Goal: Information Seeking & Learning: Learn about a topic

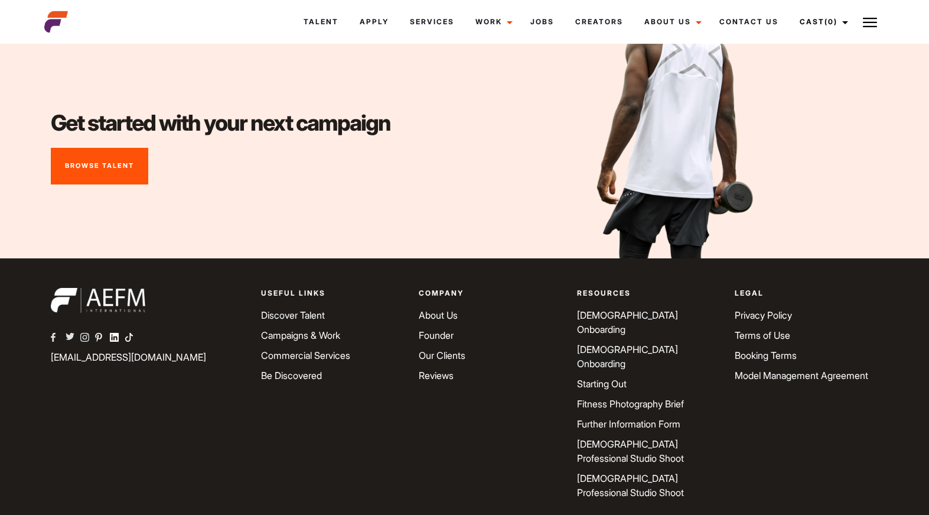
scroll to position [4397, 0]
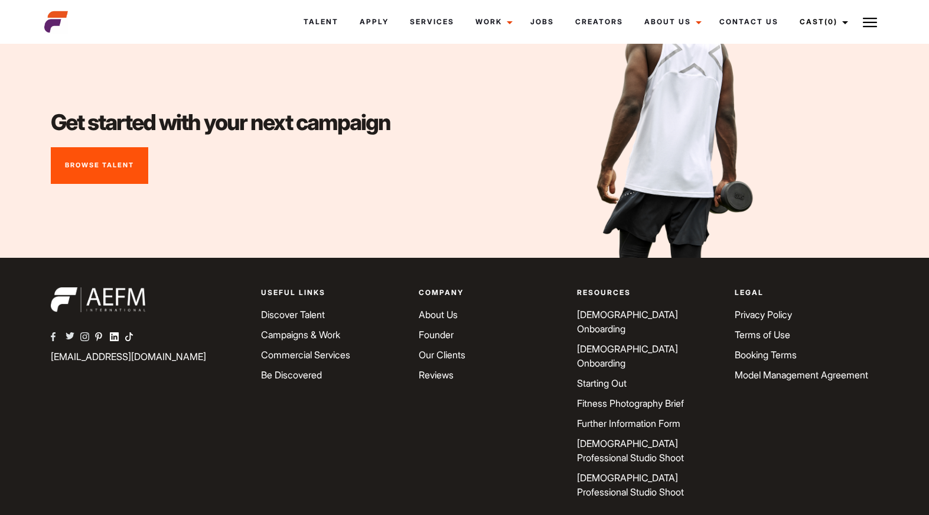
click at [615, 343] on link "[DEMOGRAPHIC_DATA] Onboarding" at bounding box center [627, 356] width 101 height 26
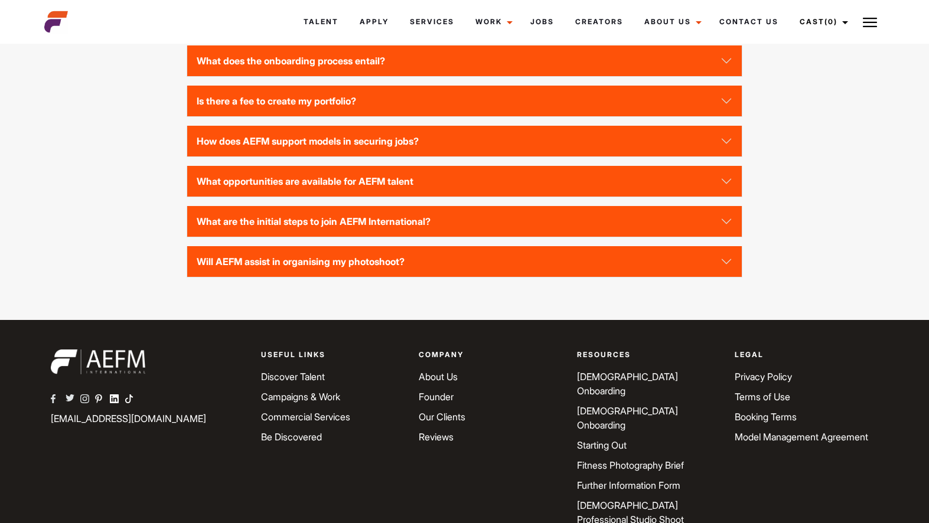
scroll to position [3049, 0]
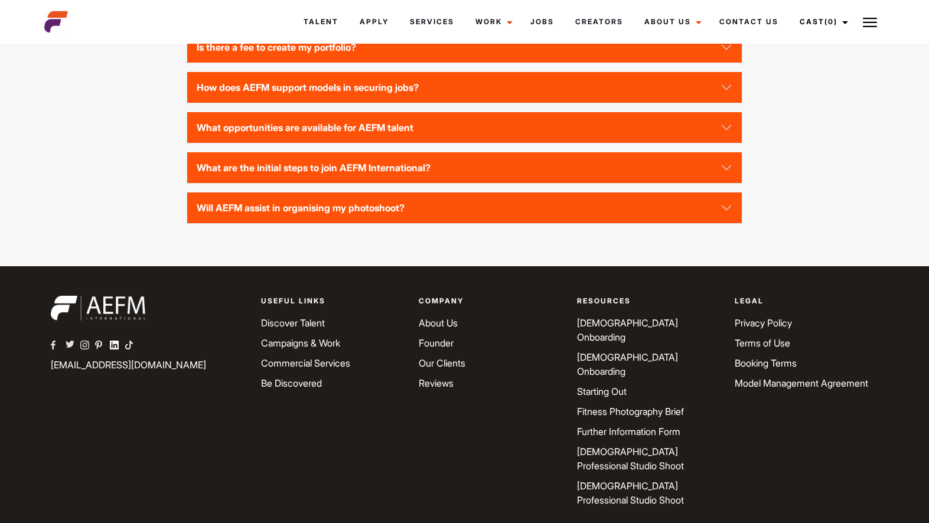
click at [295, 383] on link "Be Discovered" at bounding box center [291, 384] width 61 height 12
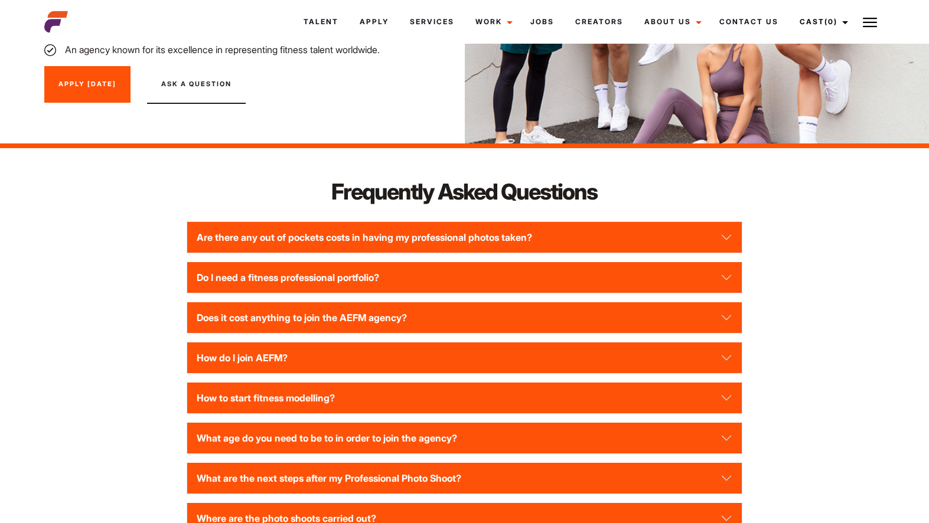
scroll to position [1536, 0]
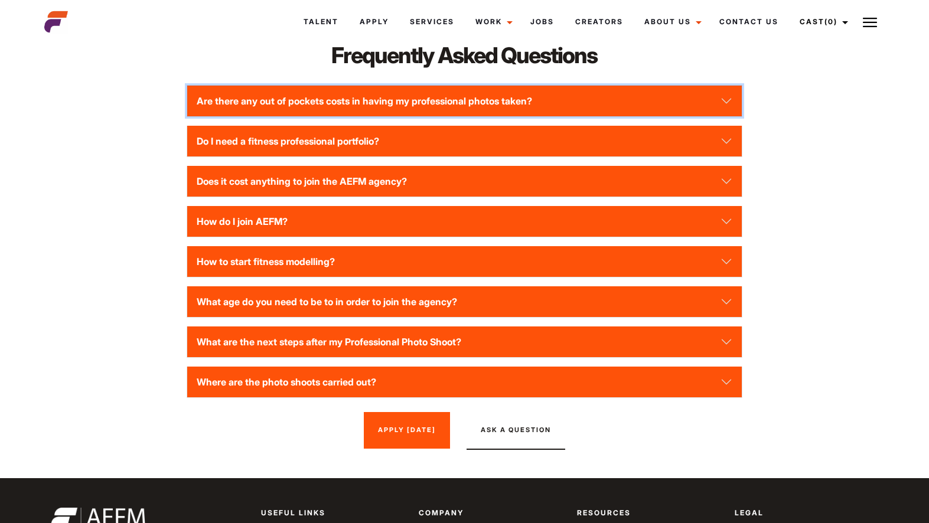
click at [721, 95] on button "Are there any out of pockets costs in having my professional photos taken?" at bounding box center [464, 101] width 555 height 31
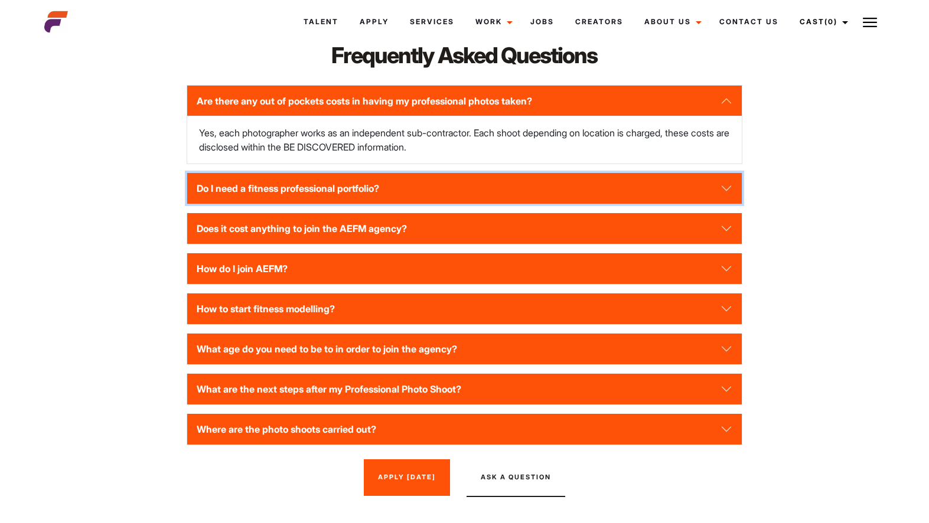
click at [690, 187] on button "Do I need a fitness professional portfolio?" at bounding box center [464, 188] width 555 height 31
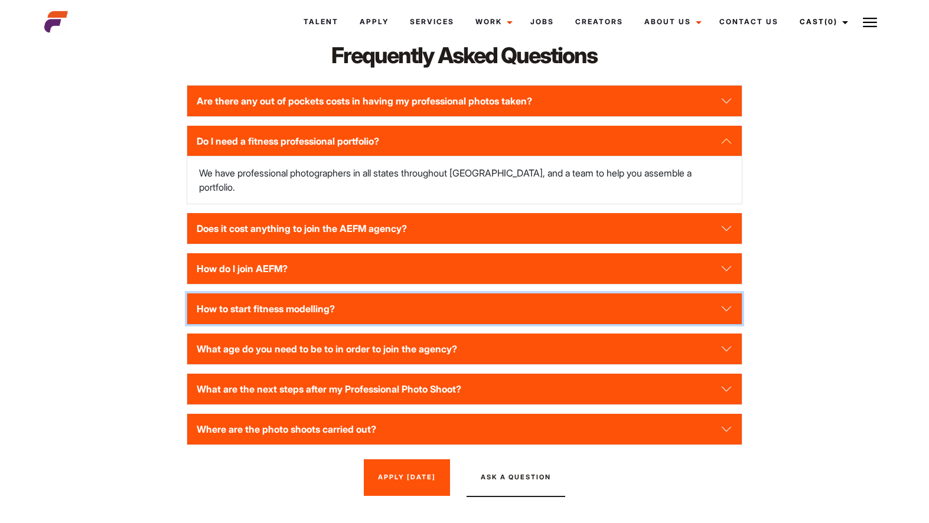
click at [478, 294] on button "How to start fitness modelling?" at bounding box center [464, 309] width 555 height 31
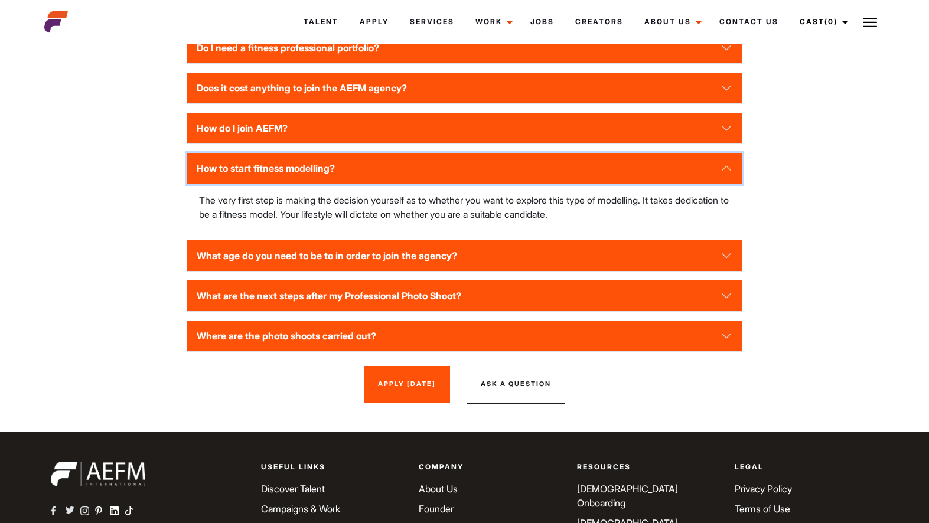
scroll to position [1654, 0]
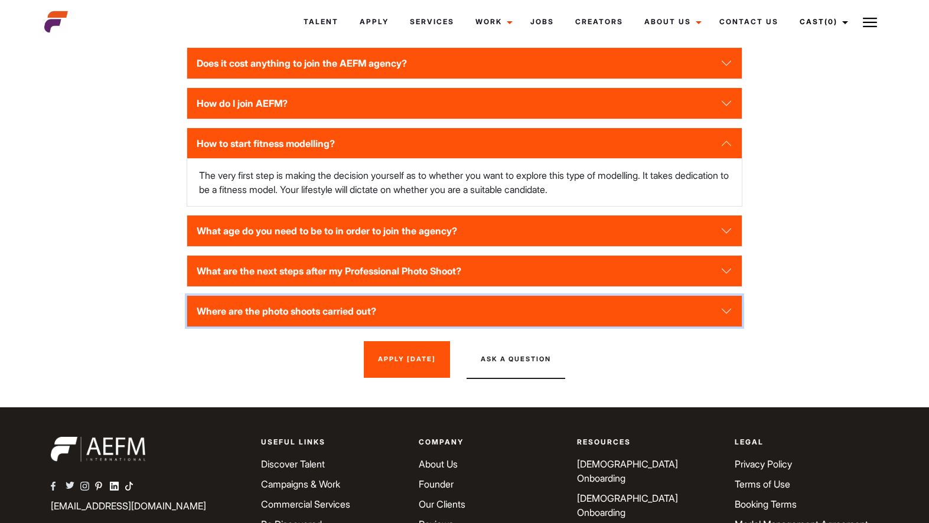
click at [448, 310] on button "Where are the photo shoots carried out?" at bounding box center [464, 311] width 555 height 31
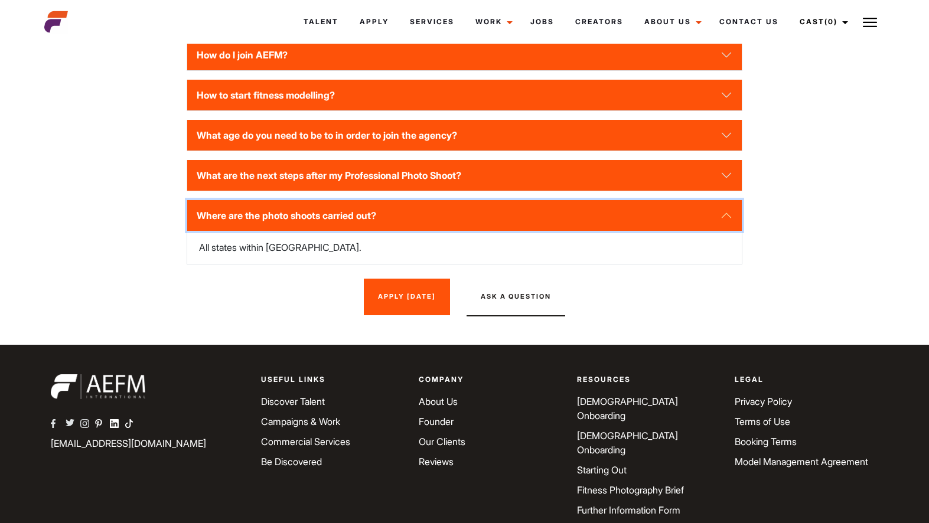
scroll to position [1781, 0]
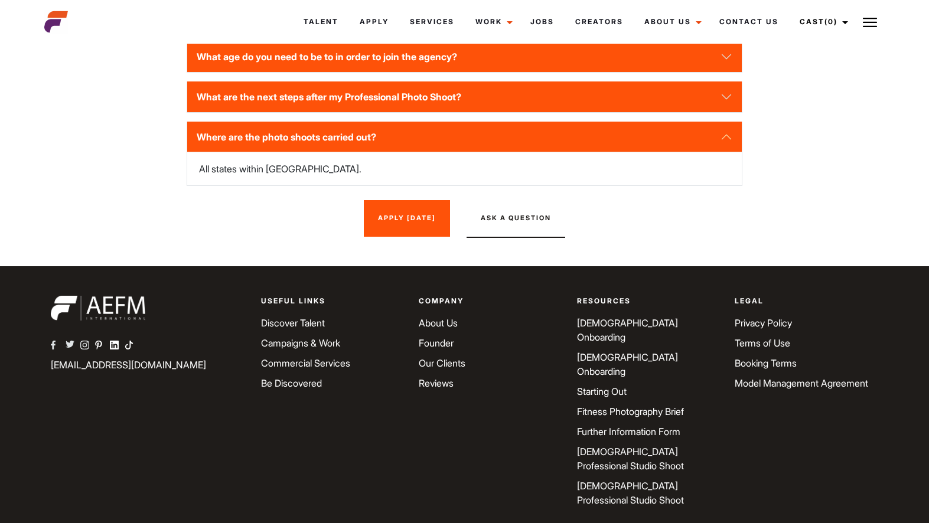
click at [638, 480] on link "[DEMOGRAPHIC_DATA] Professional Studio Shoot" at bounding box center [630, 493] width 107 height 26
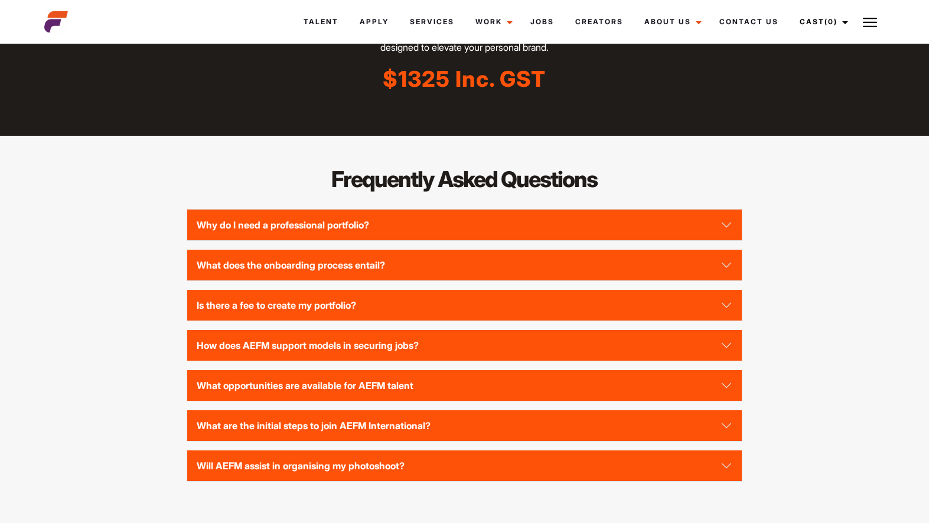
scroll to position [1123, 0]
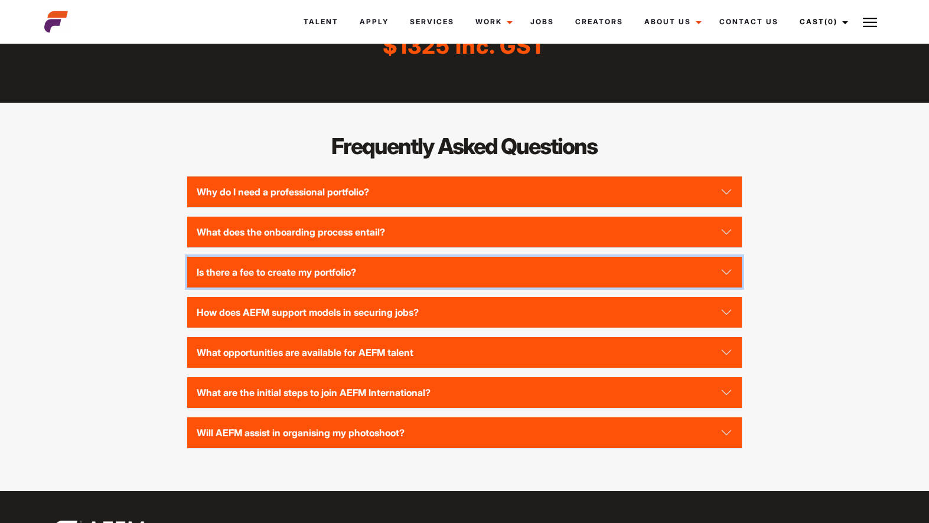
click at [722, 269] on button "Is there a fee to create my portfolio?" at bounding box center [464, 272] width 555 height 31
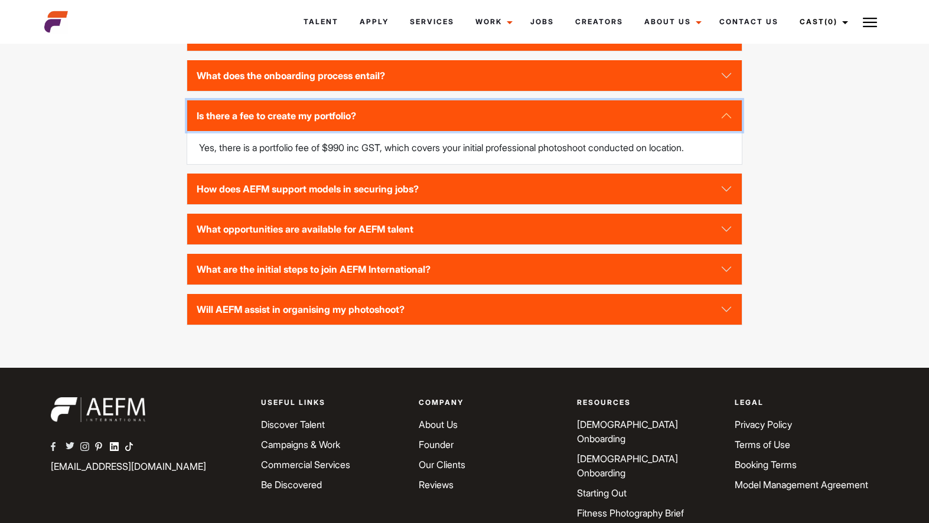
scroll to position [1300, 0]
